Goal: Task Accomplishment & Management: Manage account settings

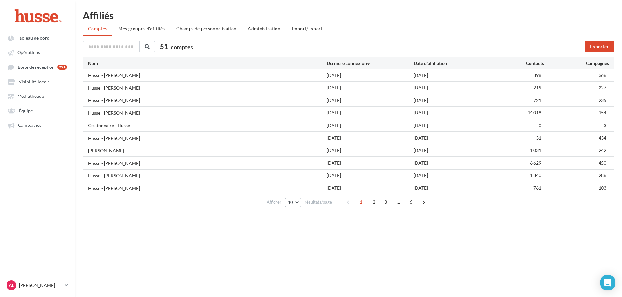
click at [291, 205] on span "10" at bounding box center [291, 202] width 6 height 5
click at [304, 247] on button "100" at bounding box center [308, 248] width 46 height 11
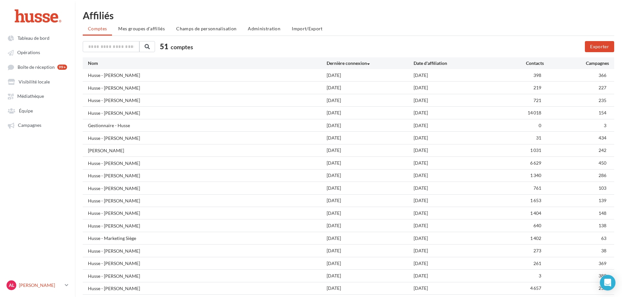
click at [64, 282] on link "AL [PERSON_NAME].l" at bounding box center [37, 285] width 64 height 12
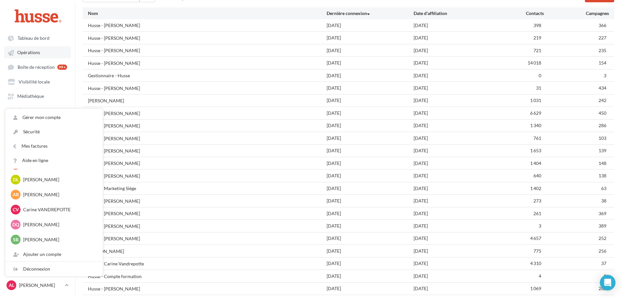
scroll to position [130, 0]
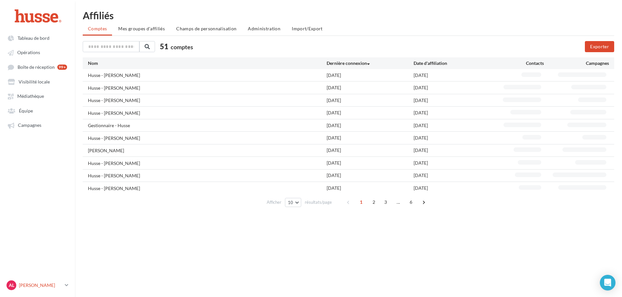
click at [68, 280] on link "AL [PERSON_NAME].l" at bounding box center [37, 285] width 64 height 12
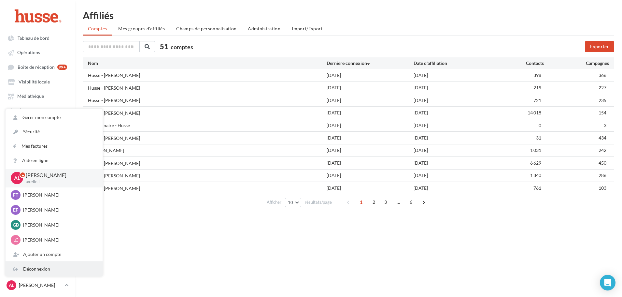
click at [45, 268] on div "Déconnexion" at bounding box center [54, 269] width 97 height 14
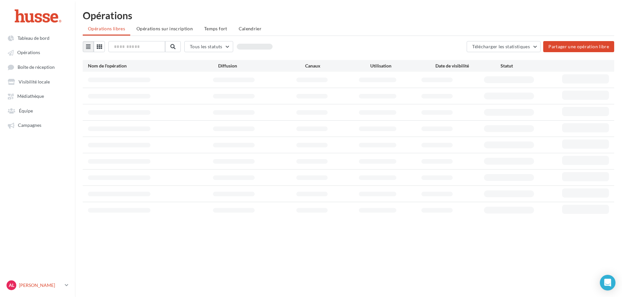
click at [67, 281] on link "AL Axelle Lavigne axelle.l" at bounding box center [37, 285] width 64 height 12
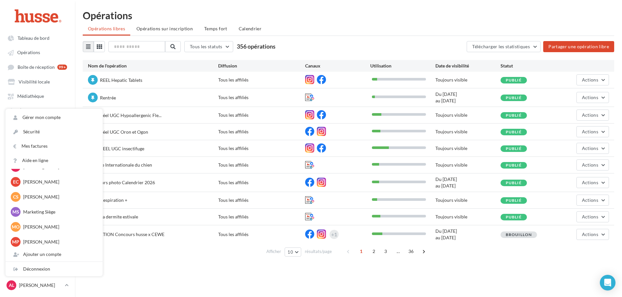
scroll to position [659, 0]
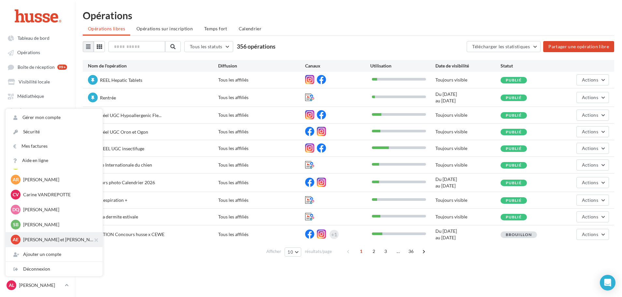
click at [64, 239] on p "Anita et Valentin Perlemoine" at bounding box center [59, 239] width 72 height 7
